Goal: Transaction & Acquisition: Purchase product/service

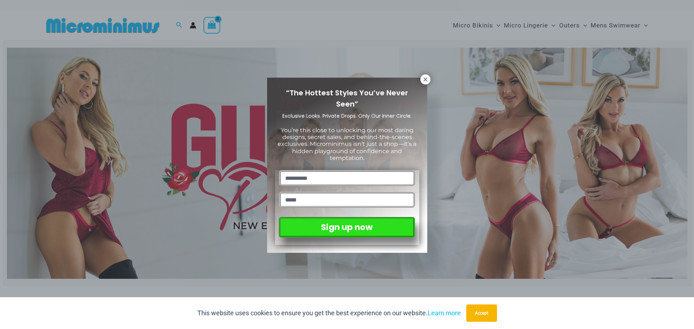
click at [427, 83] on button at bounding box center [425, 79] width 10 height 10
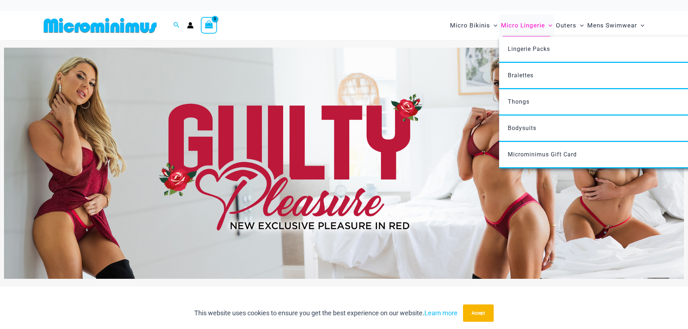
click at [521, 26] on span "Micro Lingerie" at bounding box center [523, 25] width 44 height 18
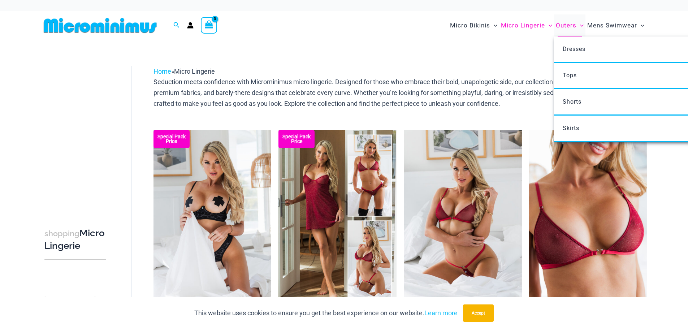
click at [570, 23] on span "Outers" at bounding box center [566, 25] width 21 height 18
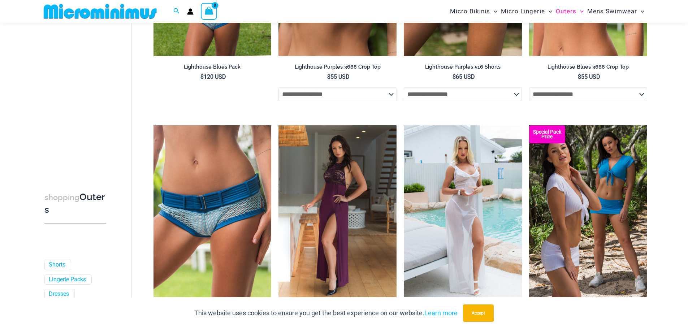
scroll to position [1017, 0]
